Goal: Task Accomplishment & Management: Manage account settings

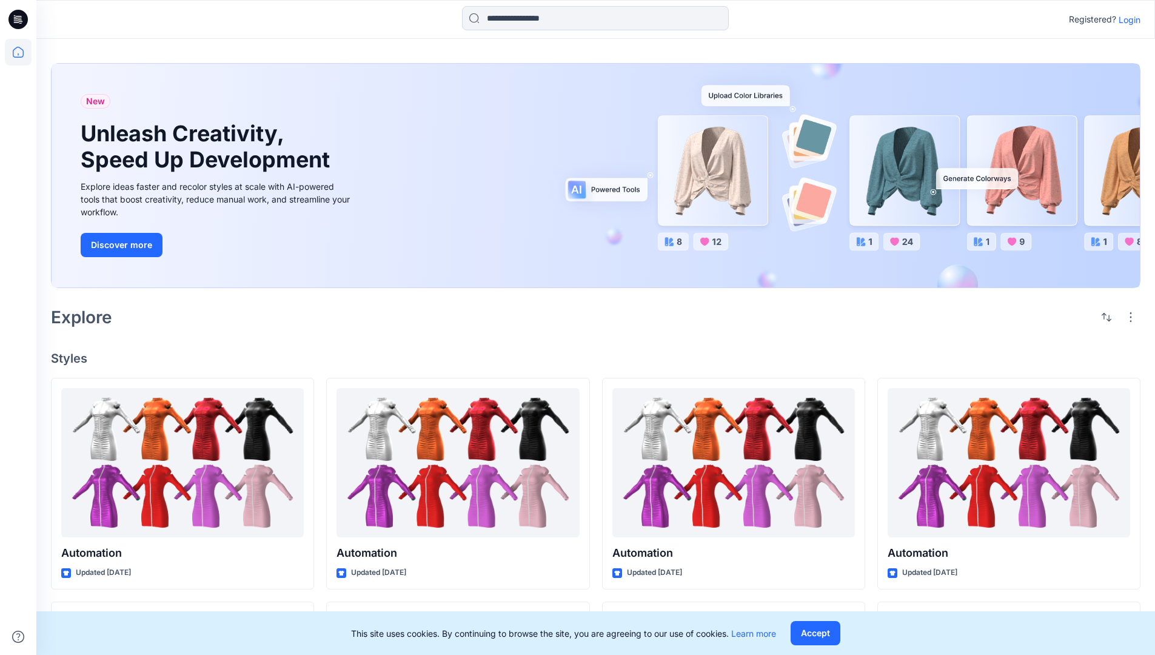
click at [1126, 19] on p "Login" at bounding box center [1129, 19] width 22 height 13
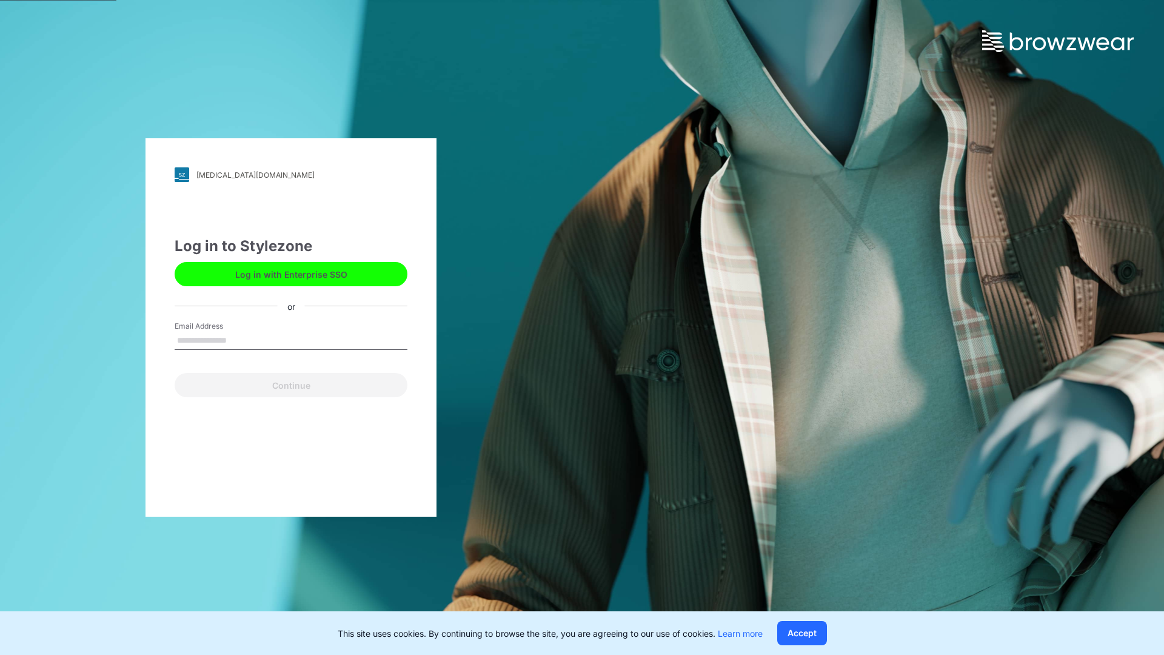
click at [239, 339] on input "Email Address" at bounding box center [291, 341] width 233 height 18
type input "**********"
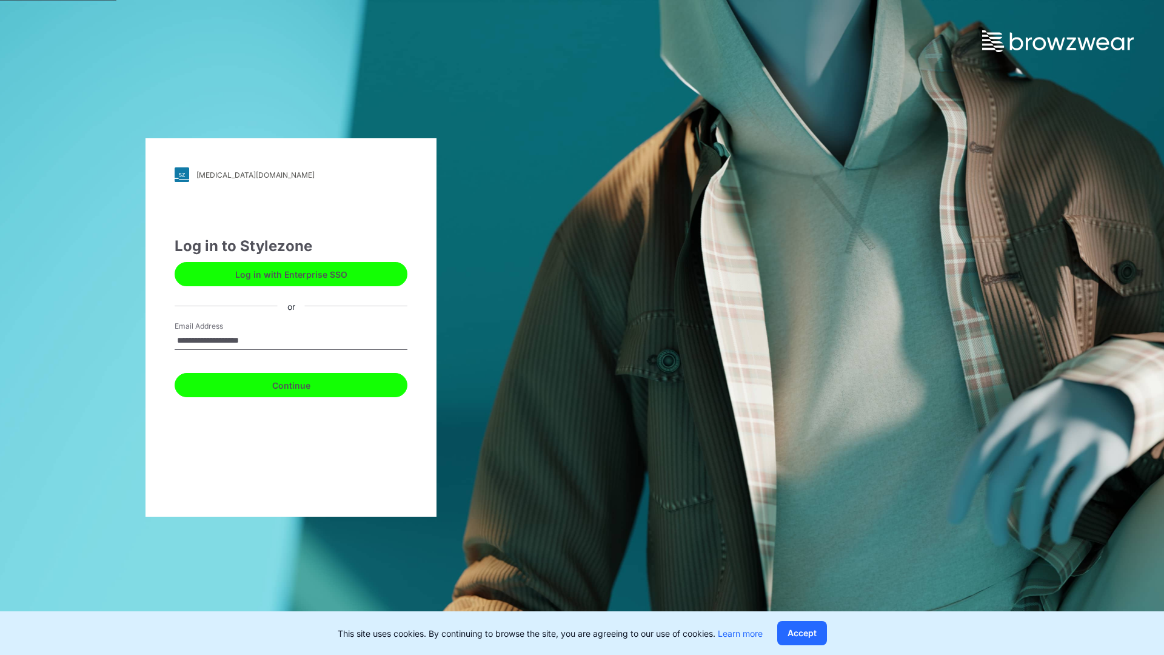
click at [304, 383] on button "Continue" at bounding box center [291, 385] width 233 height 24
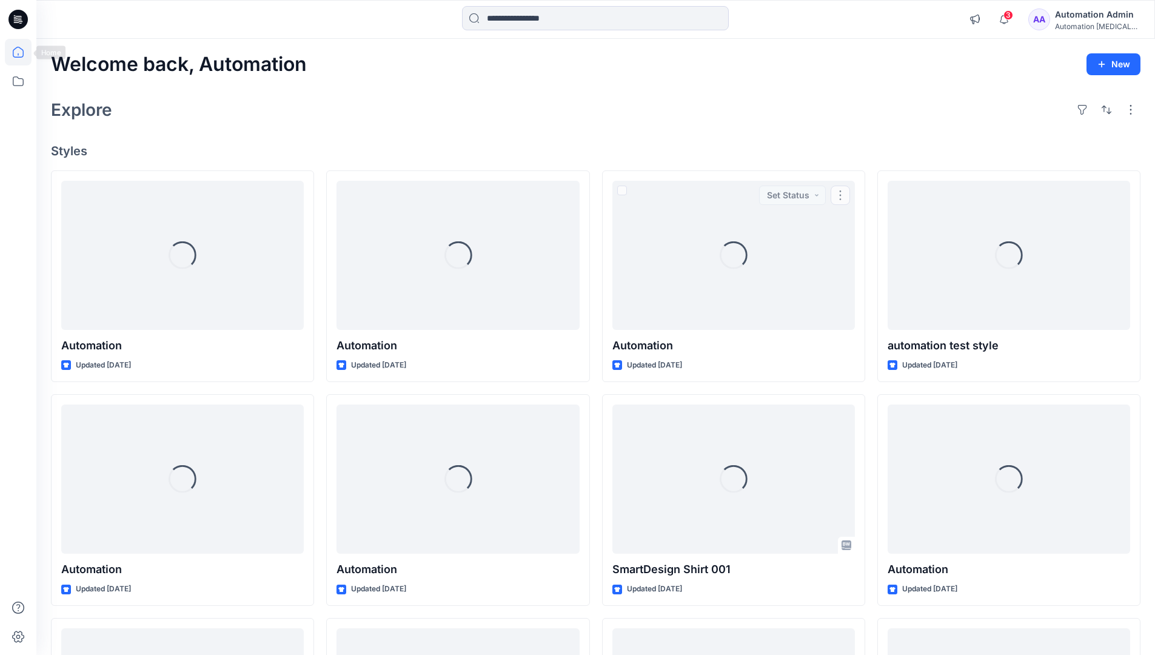
click at [23, 52] on icon at bounding box center [18, 52] width 11 height 11
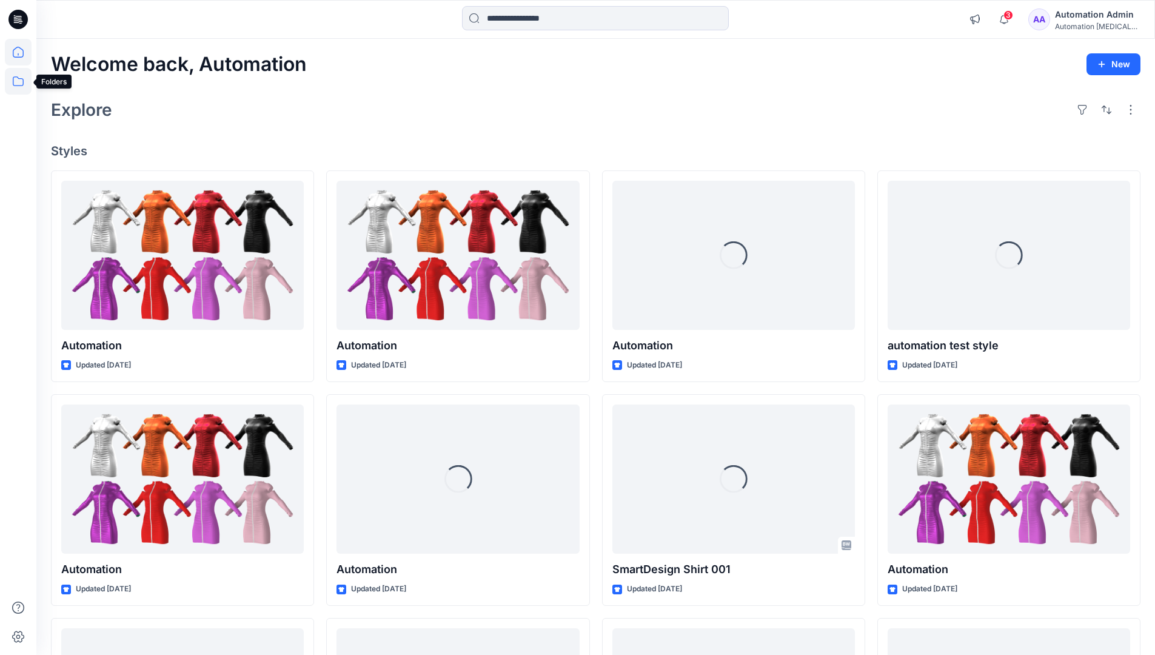
click at [14, 80] on icon at bounding box center [18, 81] width 27 height 27
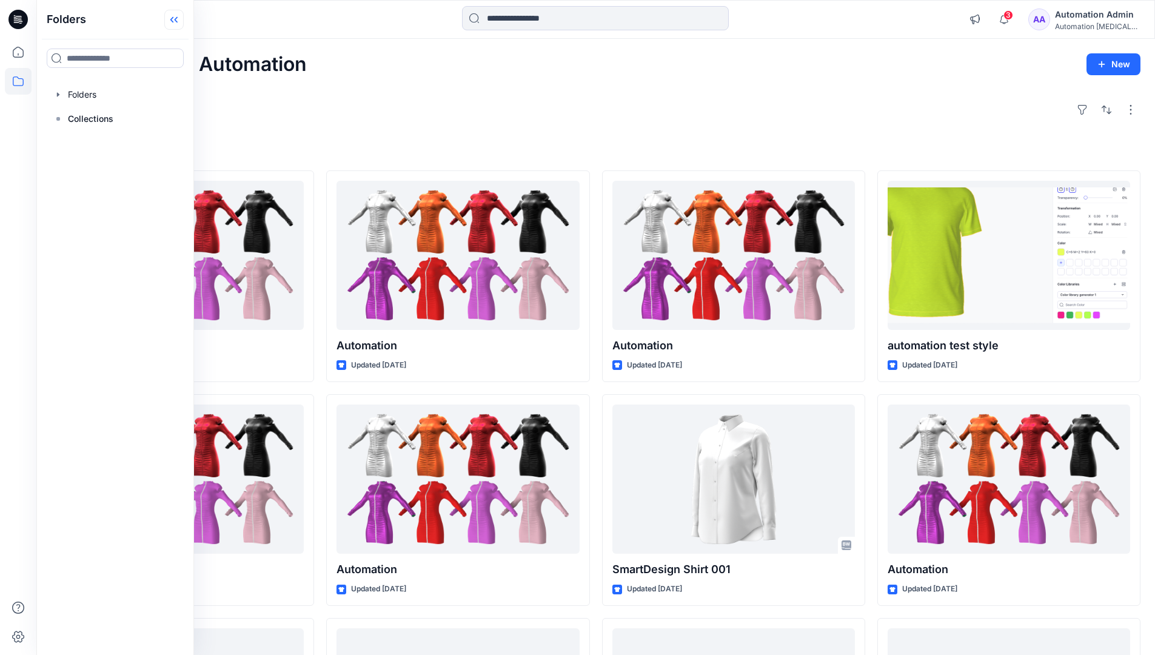
click at [173, 21] on icon at bounding box center [171, 20] width 3 height 6
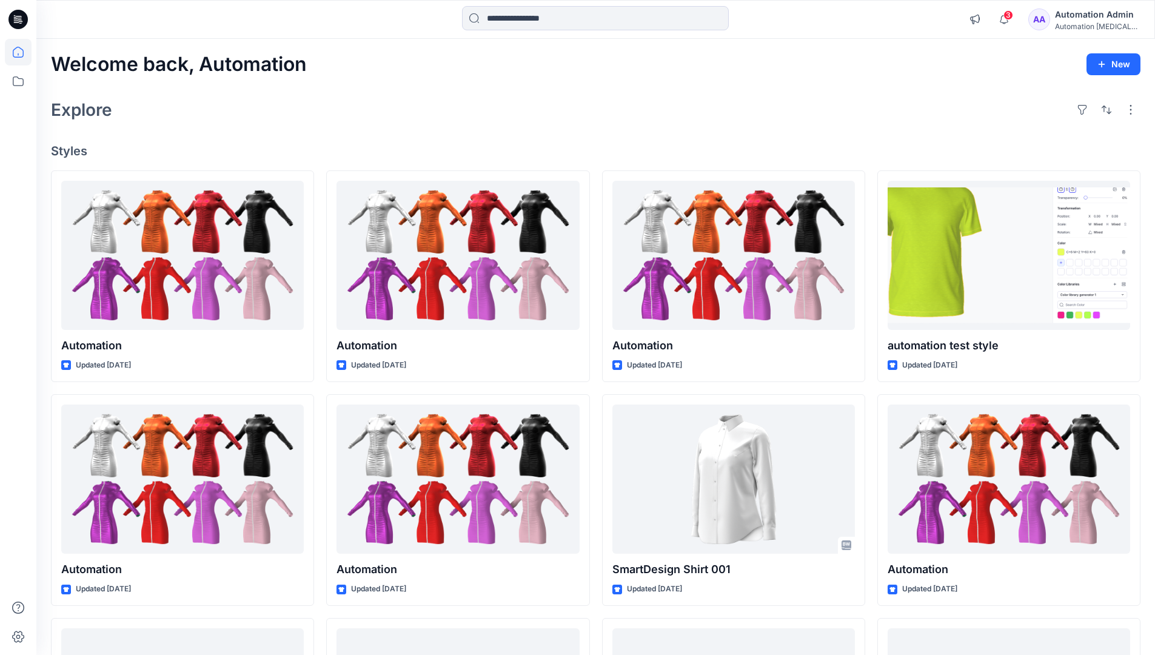
click at [1090, 13] on div "Automation Admin" at bounding box center [1097, 14] width 85 height 15
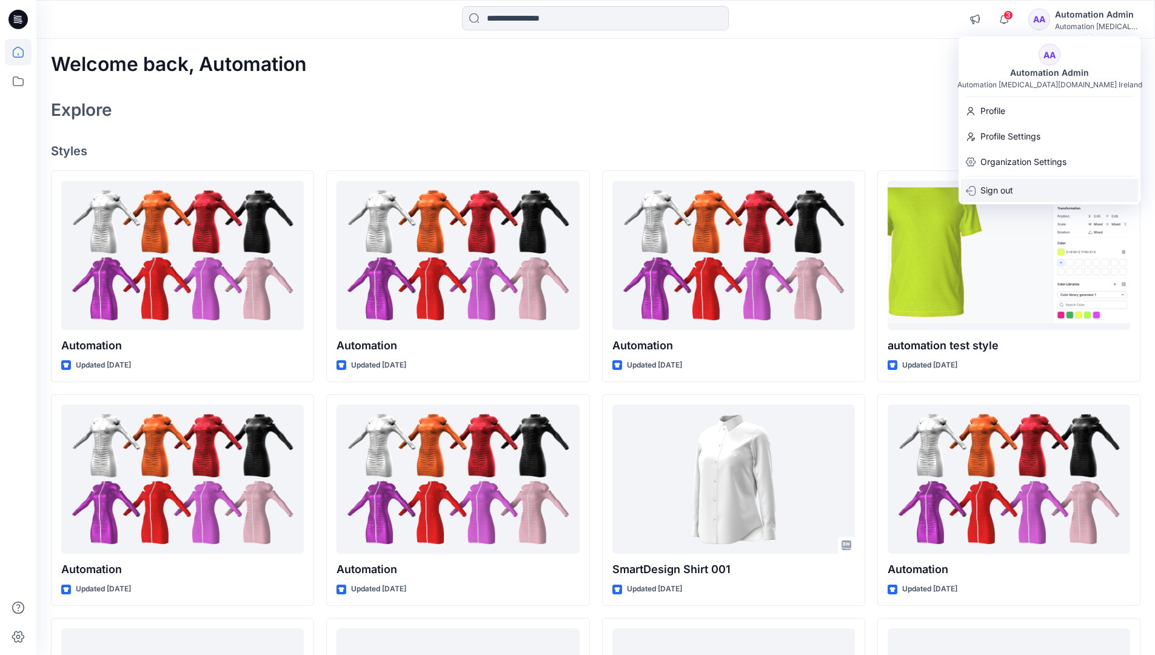
click at [1009, 196] on p "Sign out" at bounding box center [996, 190] width 33 height 23
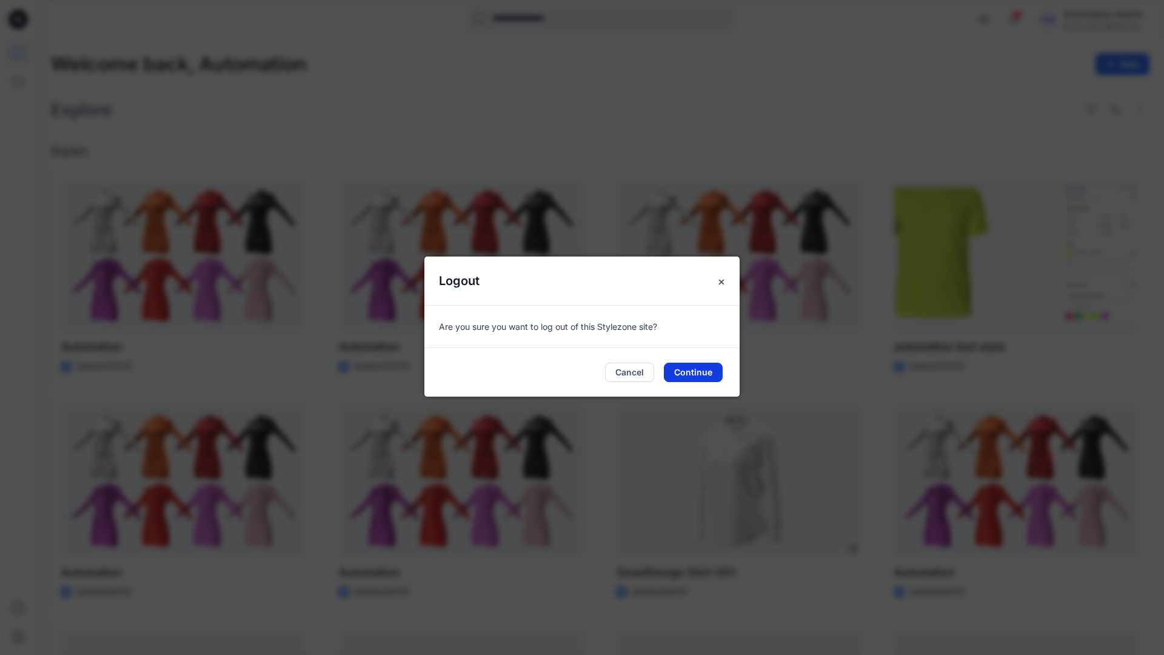
click at [713, 367] on button "Continue" at bounding box center [693, 371] width 59 height 19
